Goal: Use online tool/utility: Utilize a website feature to perform a specific function

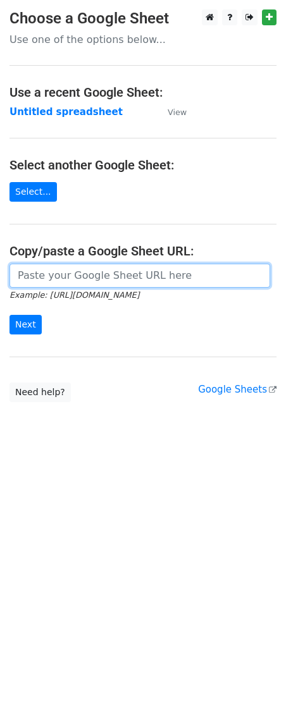
click at [57, 269] on input "url" at bounding box center [139, 276] width 260 height 24
paste input "https://docs.google.com/spreadsheets/d/1mZN8LmmG-6tPskuHxfzkI9iGdBxbKHuu1WPoW6q…"
type input "https://docs.google.com/spreadsheets/d/1mZN8LmmG-6tPskuHxfzkI9iGdBxbKHuu1WPoW6q…"
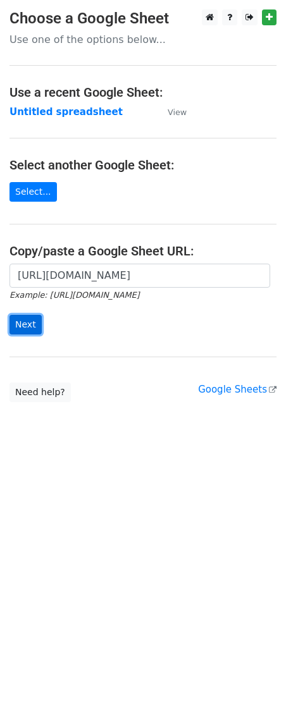
click at [28, 316] on input "Next" at bounding box center [25, 325] width 32 height 20
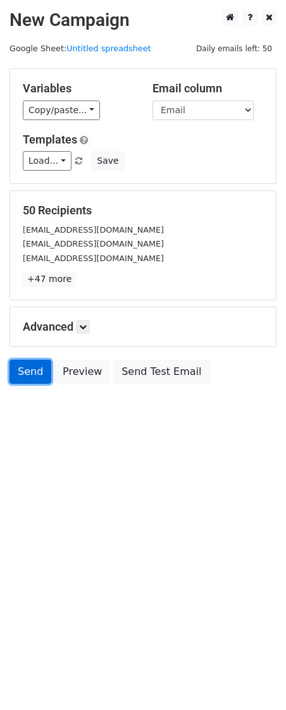
click at [41, 362] on link "Send" at bounding box center [30, 372] width 42 height 24
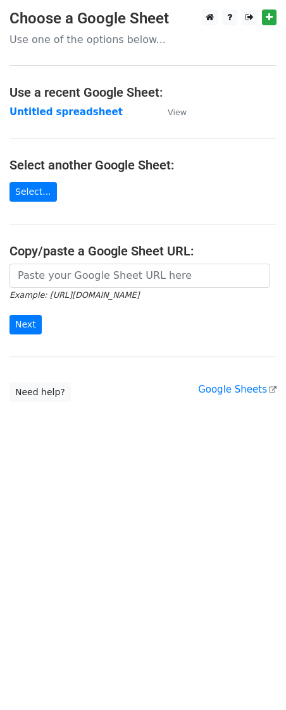
drag, startPoint x: 67, startPoint y: 262, endPoint x: 64, endPoint y: 272, distance: 10.6
click at [67, 266] on main "Choose a Google Sheet Use one of the options below... Use a recent Google Sheet…" at bounding box center [143, 205] width 286 height 393
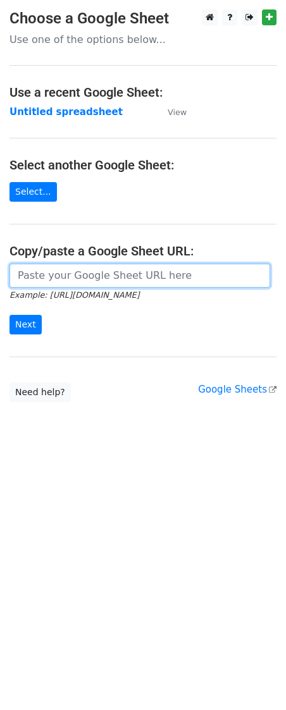
click at [59, 281] on input "url" at bounding box center [139, 276] width 260 height 24
paste input "https://docs.google.com/spreadsheets/d/1mZN8LmmG-6tPskuHxfzkI9iGdBxbKHuu1WPoW6q…"
type input "https://docs.google.com/spreadsheets/d/1mZN8LmmG-6tPskuHxfzkI9iGdBxbKHuu1WPoW6q…"
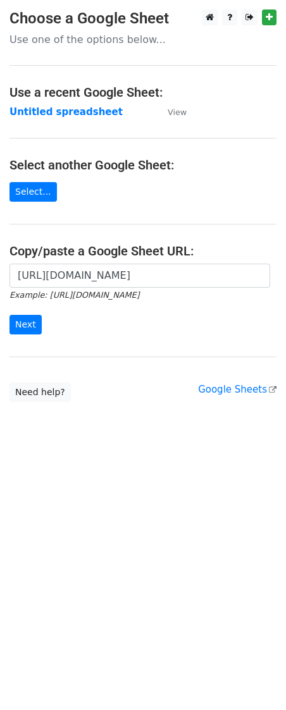
click at [25, 338] on div "https://docs.google.com/spreadsheets/d/1mZN8LmmG-6tPskuHxfzkI9iGdBxbKHuu1WPoW6q…" at bounding box center [143, 305] width 286 height 83
click at [21, 334] on form "https://docs.google.com/spreadsheets/d/1mZN8LmmG-6tPskuHxfzkI9iGdBxbKHuu1WPoW6q…" at bounding box center [142, 299] width 267 height 71
click at [20, 331] on input "Next" at bounding box center [25, 325] width 32 height 20
